Goal: Task Accomplishment & Management: Use online tool/utility

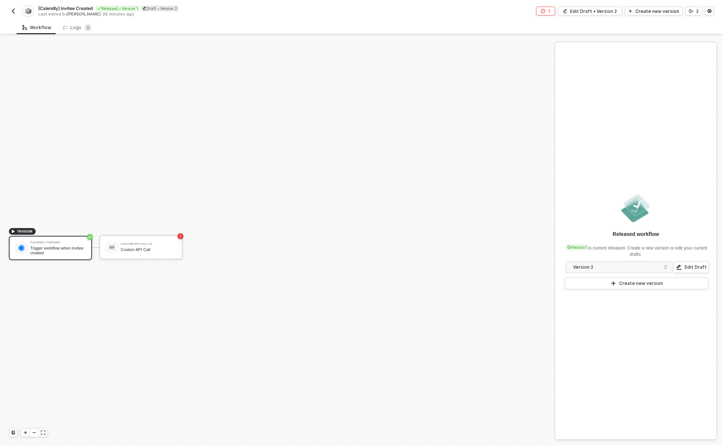
scroll to position [14, 0]
click at [191, 24] on div "Workflow Logs 0" at bounding box center [370, 28] width 707 height 14
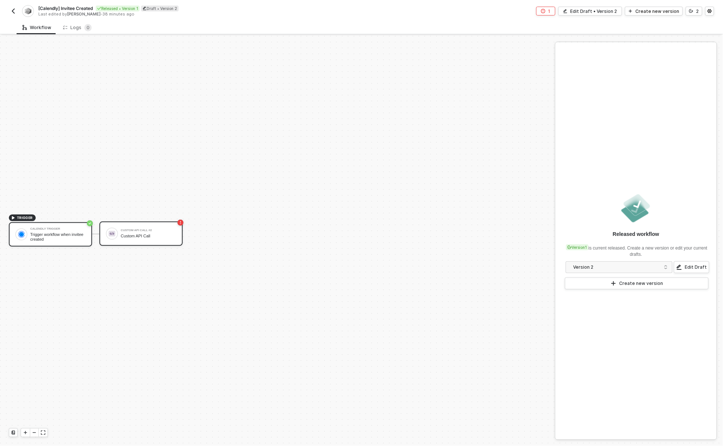
drag, startPoint x: 105, startPoint y: 259, endPoint x: 124, endPoint y: 241, distance: 25.6
click at [124, 241] on div "TRIGGER Calendly Trigger Trigger workflow when invitee created Custom API Call …" at bounding box center [276, 234] width 552 height 424
click at [116, 274] on div "TRIGGER Calendly Trigger Trigger workflow when invitee created Custom API Call …" at bounding box center [276, 234] width 552 height 424
click at [61, 237] on div "Trigger workflow when invitee created" at bounding box center [57, 236] width 55 height 9
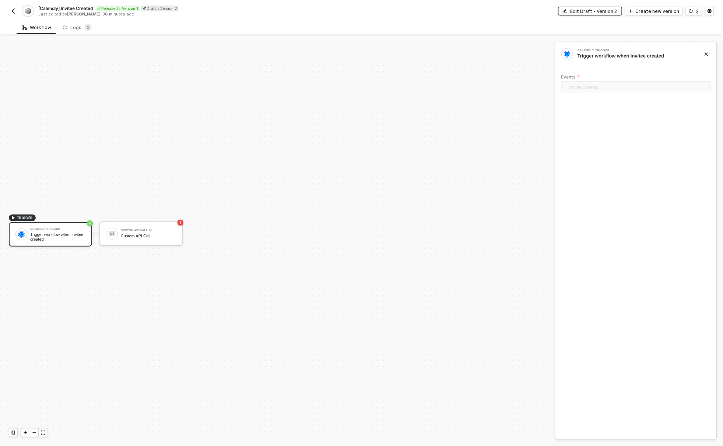
click at [595, 8] on div "Edit Draft • Version 2" at bounding box center [594, 11] width 47 height 6
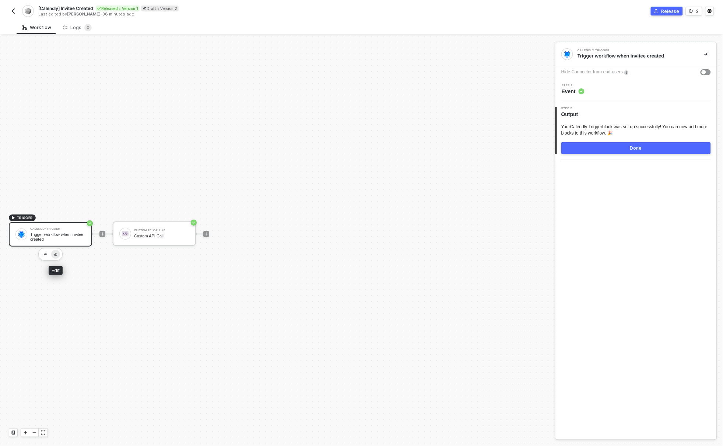
click at [56, 253] on img "button" at bounding box center [55, 254] width 3 height 3
click at [614, 94] on div "Step 1 Event" at bounding box center [637, 89] width 160 height 11
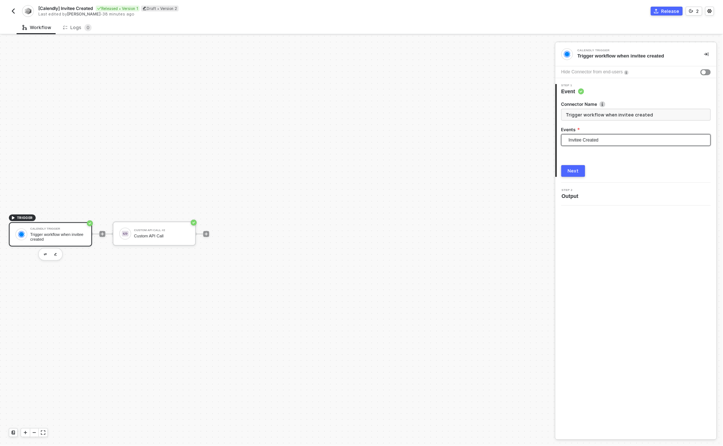
click at [592, 140] on span "Invitee Created" at bounding box center [638, 139] width 138 height 11
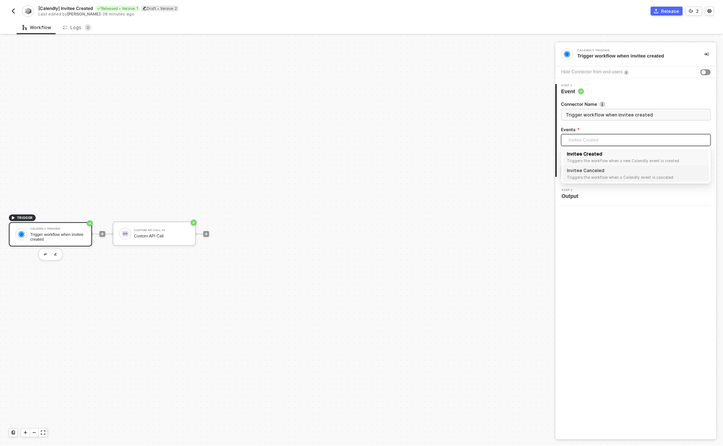
click at [597, 254] on div "Calendly Trigger Trigger workflow when invitee created Hide Connector from end-…" at bounding box center [636, 240] width 161 height 397
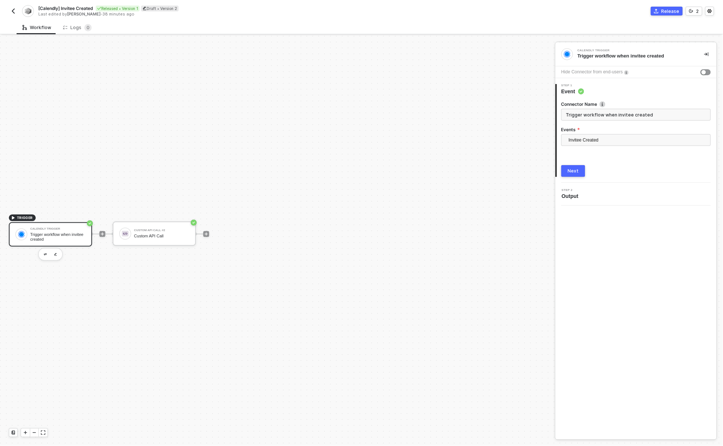
click at [571, 168] on div "Next" at bounding box center [573, 171] width 11 height 6
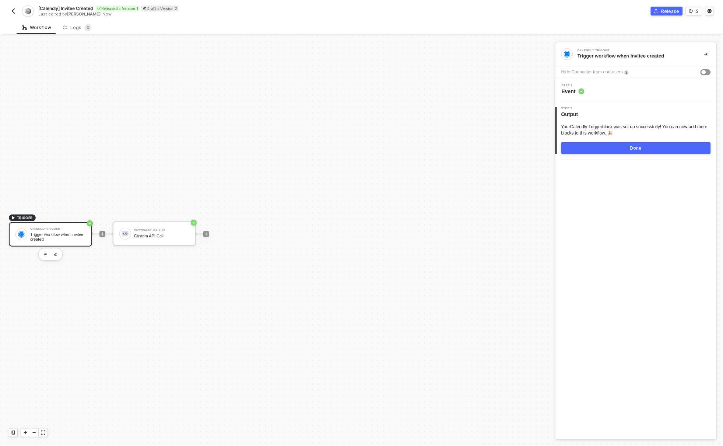
click at [634, 153] on button "Done" at bounding box center [637, 148] width 150 height 12
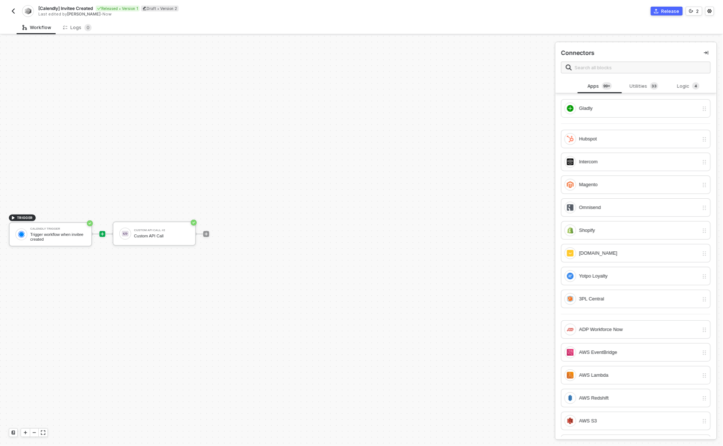
click at [13, 10] on img "button" at bounding box center [13, 11] width 6 height 6
